Goal: Navigation & Orientation: Find specific page/section

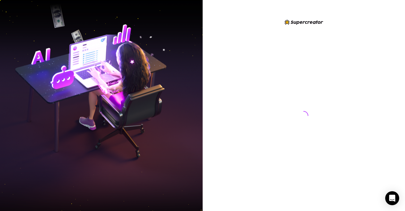
drag, startPoint x: 298, startPoint y: 127, endPoint x: 289, endPoint y: 129, distance: 9.7
click at [298, 128] on div at bounding box center [304, 110] width 130 height 183
click at [245, 123] on div at bounding box center [304, 110] width 130 height 183
click at [242, 121] on div at bounding box center [304, 110] width 130 height 183
click at [149, 115] on img at bounding box center [101, 106] width 202 height 254
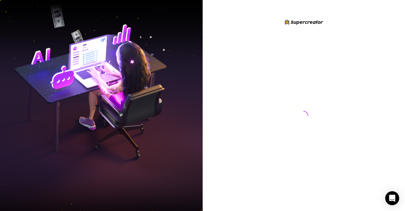
click at [245, 96] on div at bounding box center [304, 110] width 130 height 183
click at [244, 92] on div at bounding box center [304, 110] width 130 height 183
click at [246, 92] on div at bounding box center [304, 110] width 130 height 183
